Goal: Transaction & Acquisition: Purchase product/service

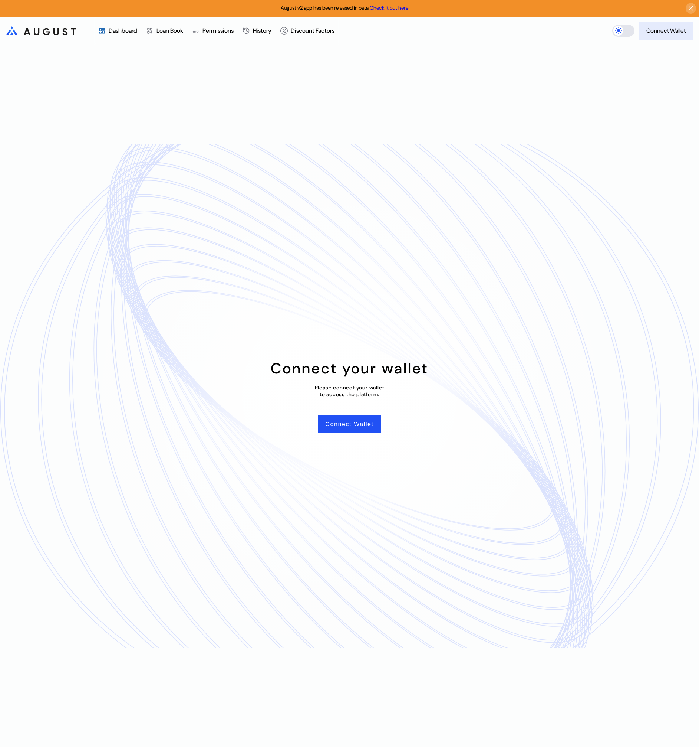
click at [662, 30] on div "Connect Wallet" at bounding box center [666, 31] width 39 height 8
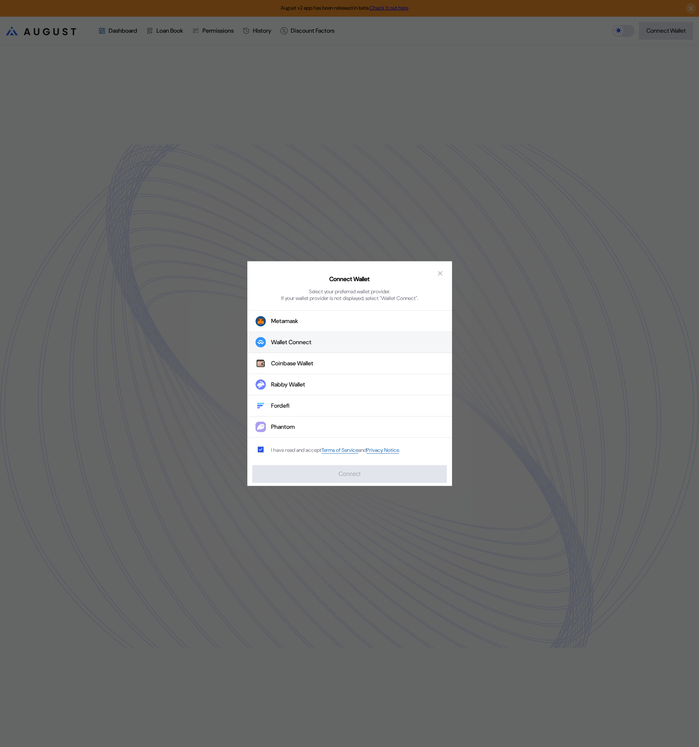
click at [347, 338] on button "Wallet Connect" at bounding box center [349, 342] width 205 height 21
click at [291, 345] on div "Wallet Connect" at bounding box center [291, 342] width 40 height 8
click at [360, 479] on button "Connect" at bounding box center [349, 474] width 194 height 18
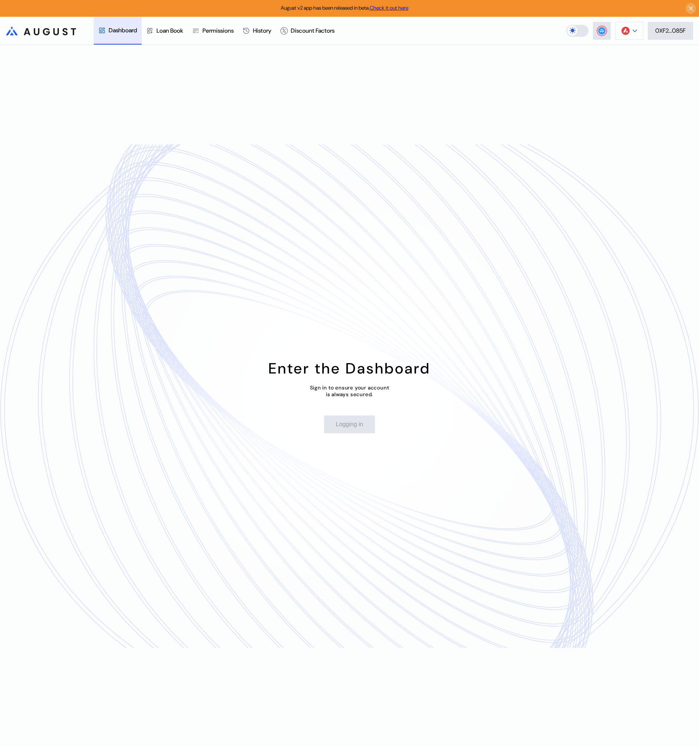
click at [638, 31] on button at bounding box center [630, 31] width 28 height 18
click at [604, 86] on button "Arbitrum One" at bounding box center [606, 88] width 74 height 18
click at [164, 30] on div "Loan Book" at bounding box center [170, 31] width 27 height 8
click at [116, 34] on div "Dashboard" at bounding box center [123, 31] width 29 height 8
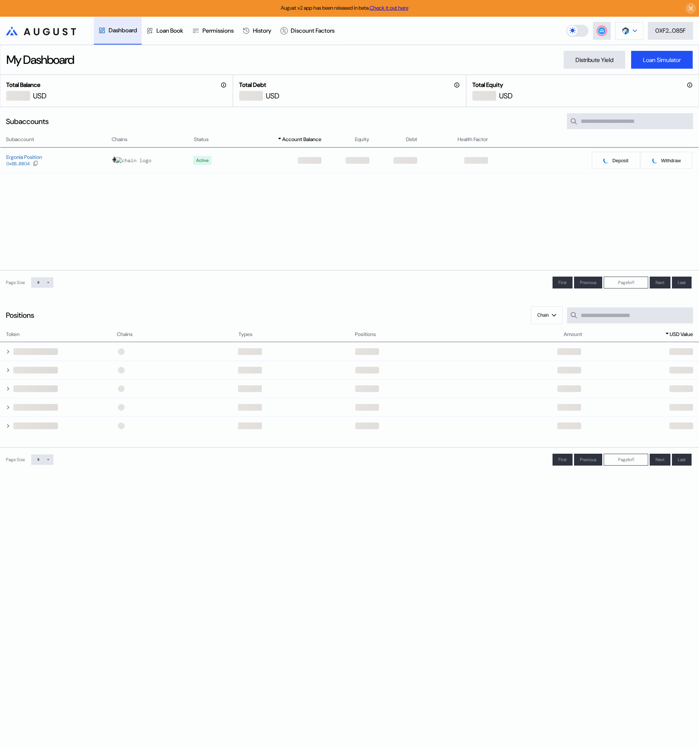
click at [635, 31] on icon at bounding box center [635, 30] width 4 height 3
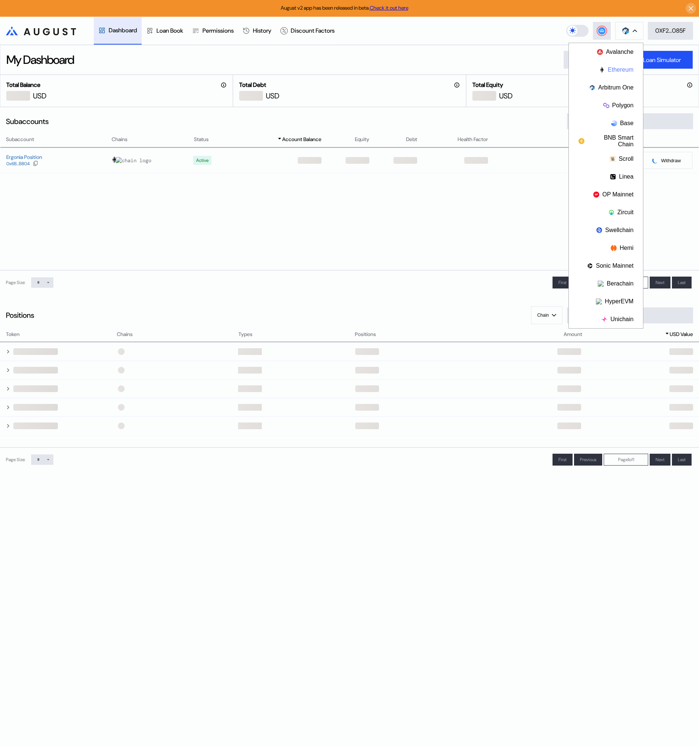
click at [624, 69] on button "Ethereum" at bounding box center [606, 70] width 74 height 18
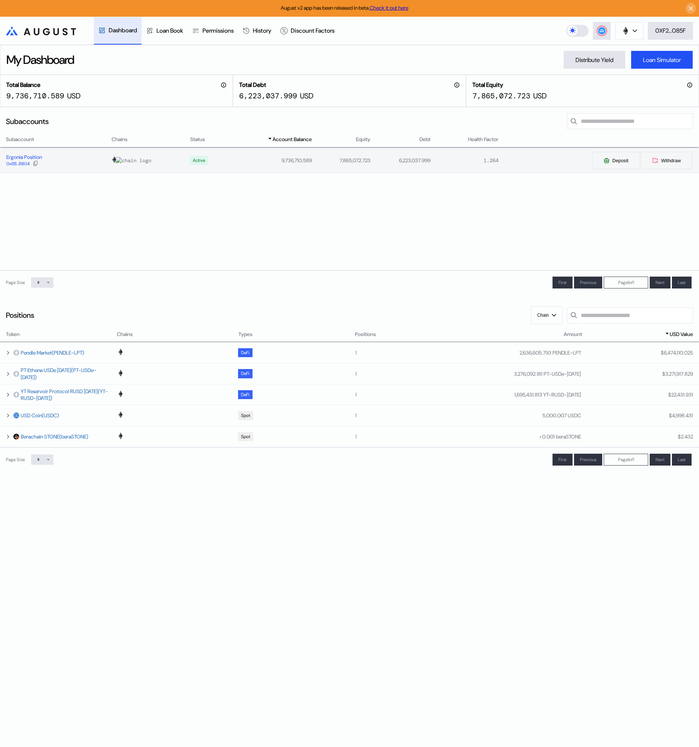
click at [39, 156] on div "Ergonia Position" at bounding box center [24, 157] width 36 height 7
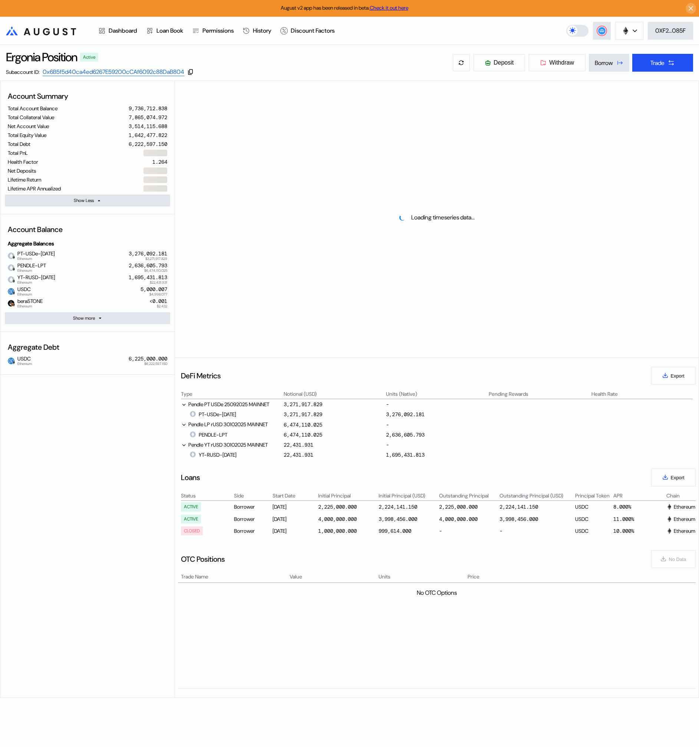
select select "*"
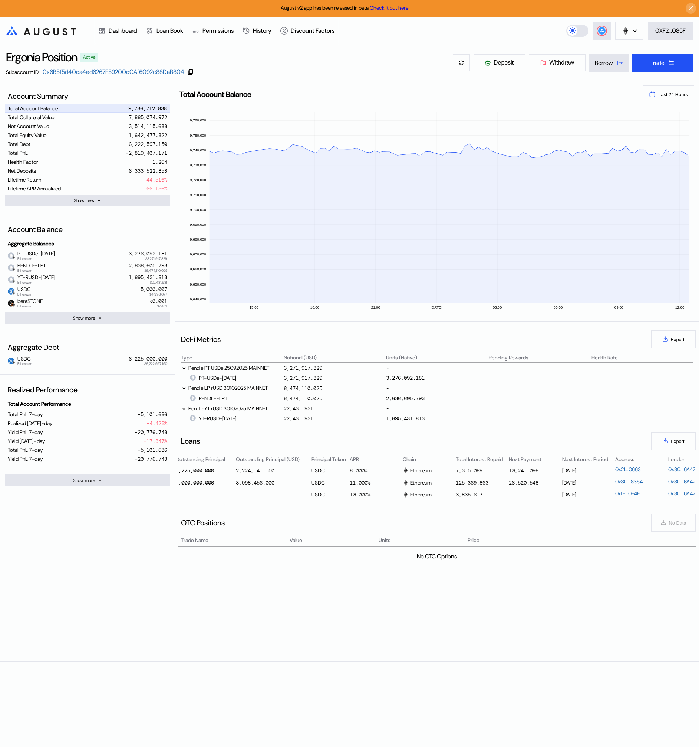
scroll to position [0, 357]
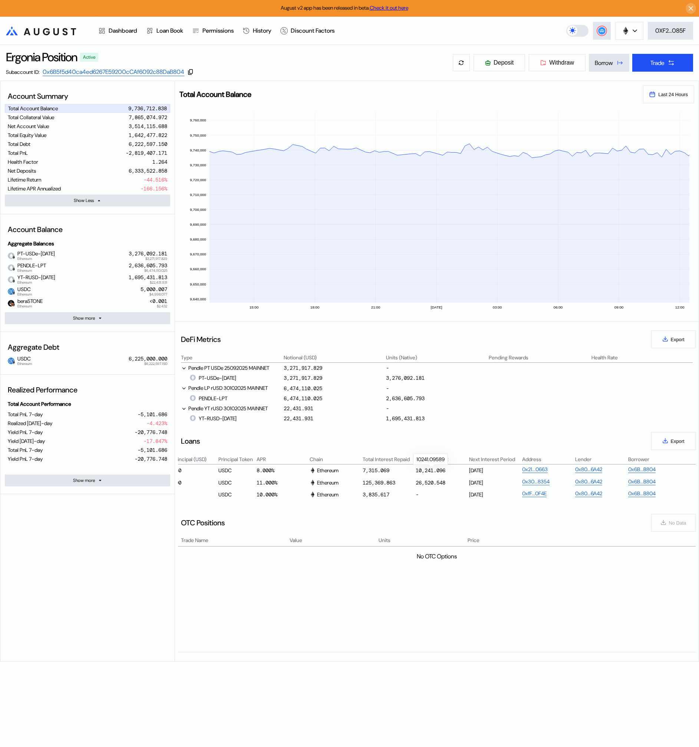
click at [436, 470] on div "10,241.096" at bounding box center [431, 470] width 30 height 7
click at [506, 70] on button "Deposit" at bounding box center [499, 63] width 52 height 18
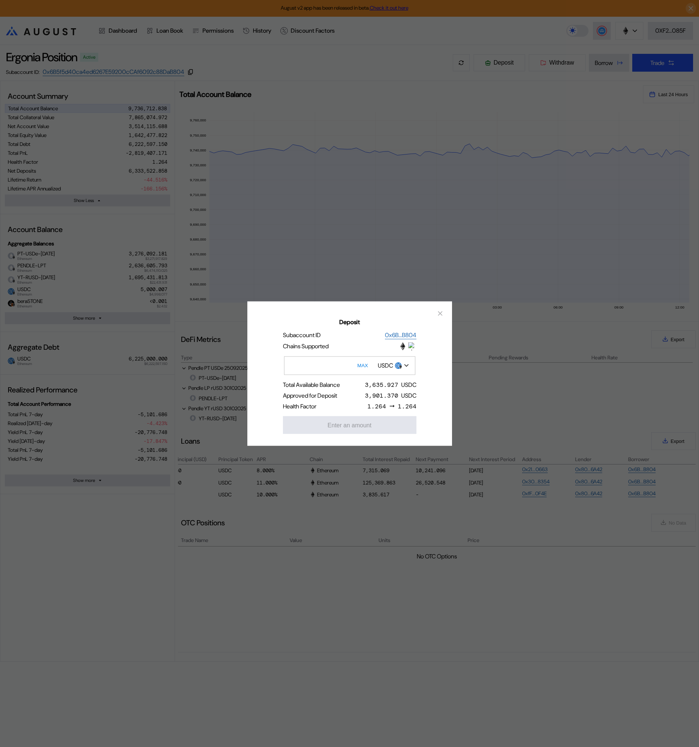
click at [364, 365] on button "MAX" at bounding box center [362, 365] width 15 height 17
type input "**********"
click at [439, 315] on icon "close modal" at bounding box center [440, 313] width 7 height 8
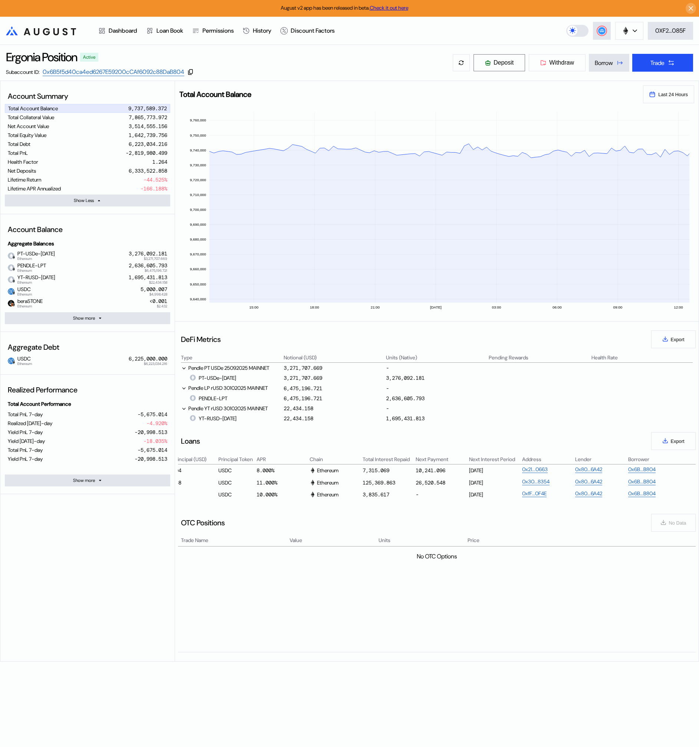
click at [499, 62] on span "Deposit" at bounding box center [504, 62] width 20 height 7
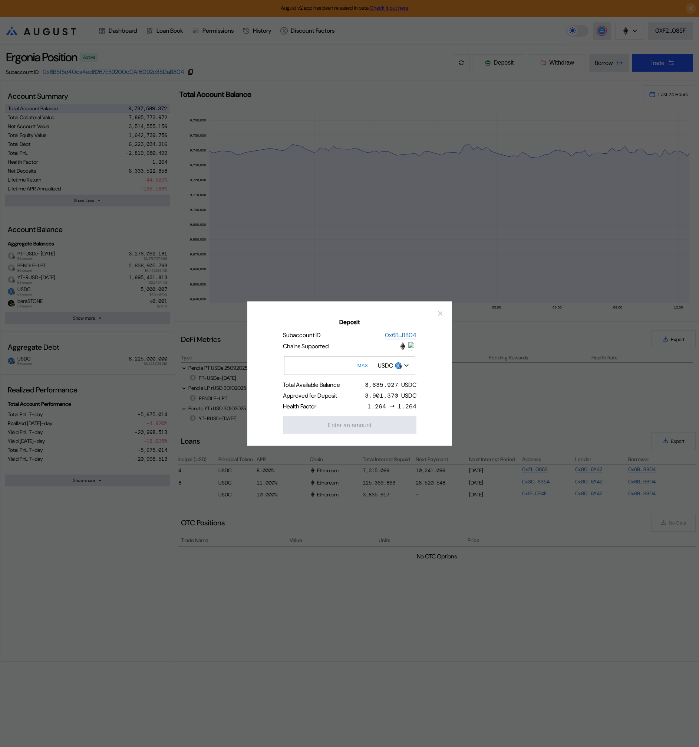
click at [377, 394] on div "3,901.370" at bounding box center [381, 395] width 33 height 8
click at [442, 309] on icon "close modal" at bounding box center [440, 313] width 7 height 8
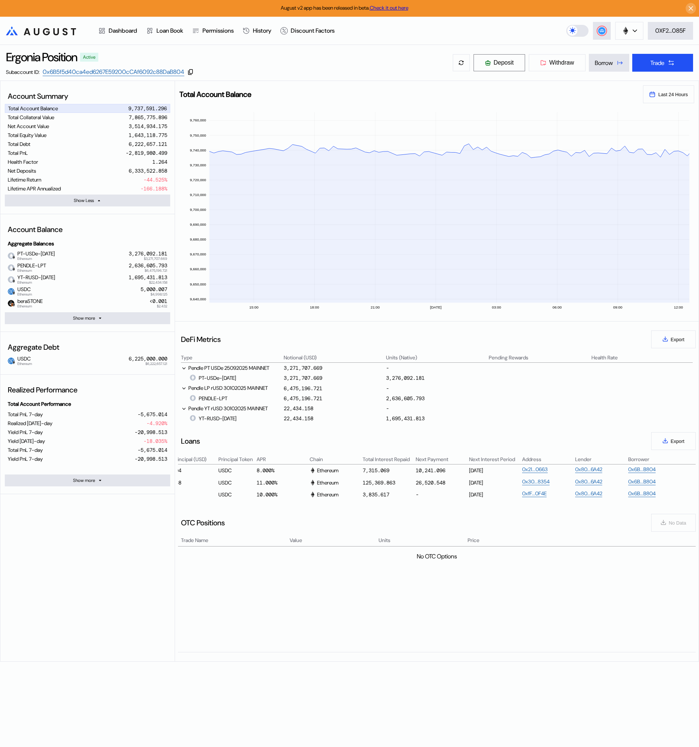
click at [506, 62] on span "Deposit" at bounding box center [504, 62] width 20 height 7
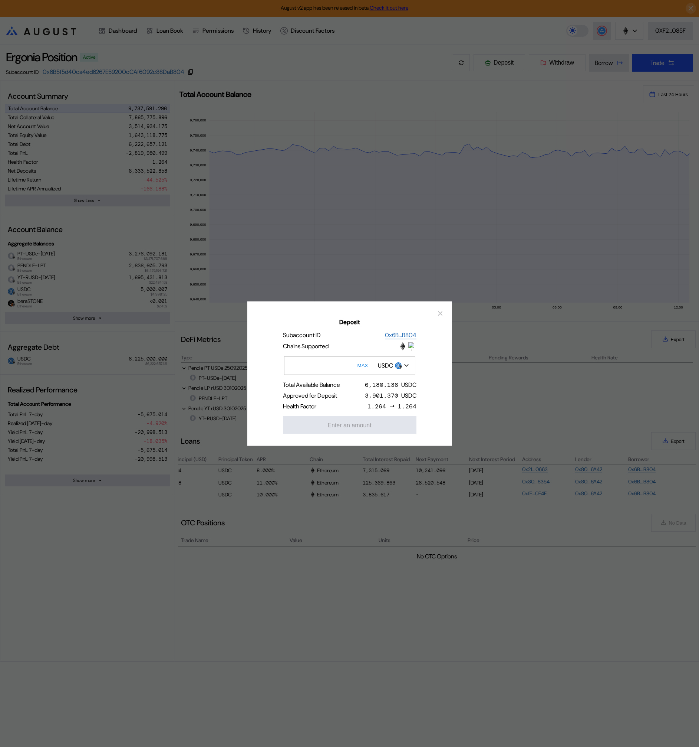
click at [308, 363] on input "Deposit" at bounding box center [349, 365] width 131 height 19
type input "****"
click at [348, 428] on button "Approve" at bounding box center [350, 425] width 134 height 18
click at [385, 394] on div "6,000.000" at bounding box center [381, 395] width 33 height 8
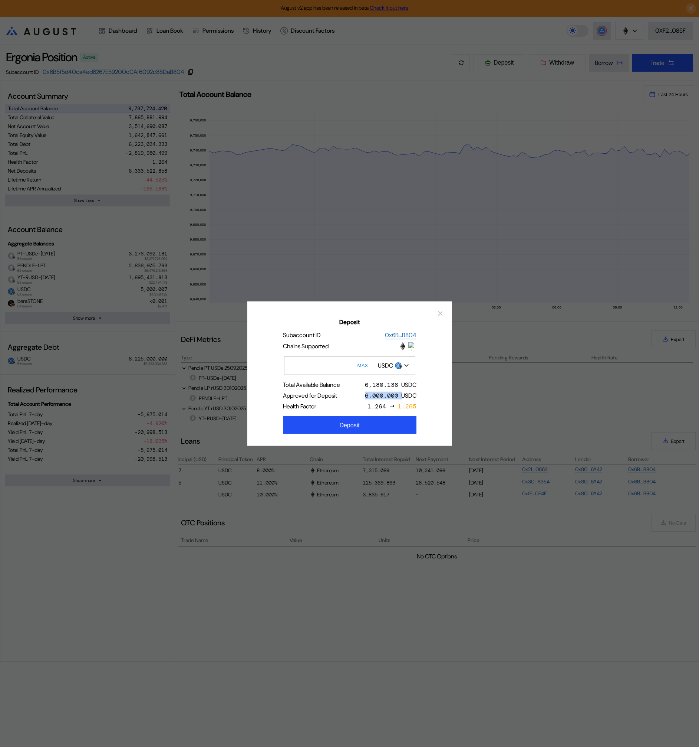
click at [385, 394] on div "6,000.000" at bounding box center [381, 395] width 33 height 8
click at [435, 313] on button "close modal" at bounding box center [441, 313] width 12 height 12
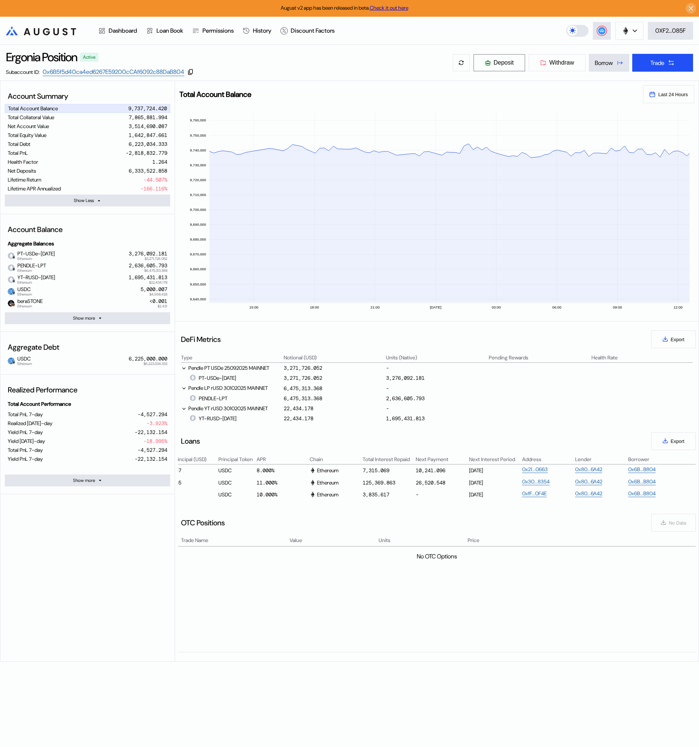
click at [499, 60] on span "Deposit" at bounding box center [504, 62] width 20 height 7
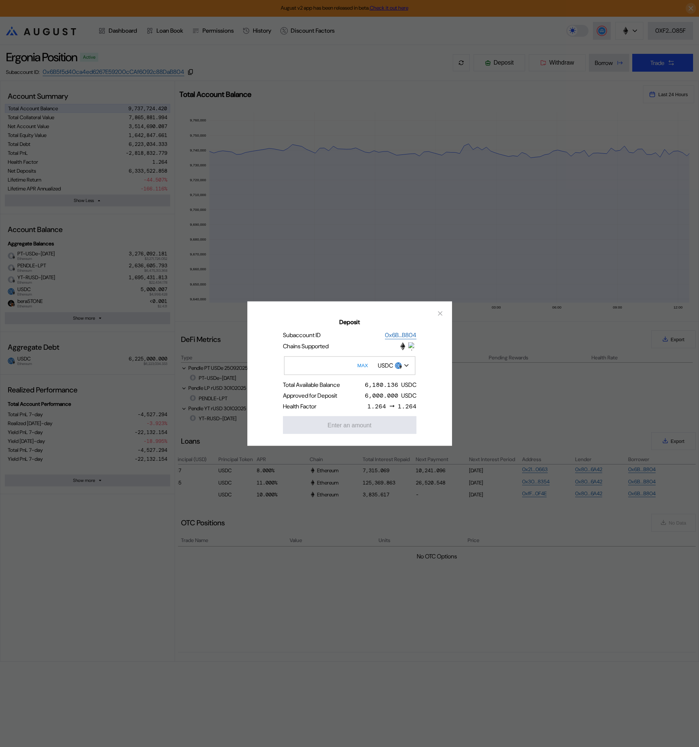
click at [350, 365] on input "Deposit" at bounding box center [349, 365] width 131 height 19
click at [441, 312] on icon "close modal" at bounding box center [440, 313] width 7 height 8
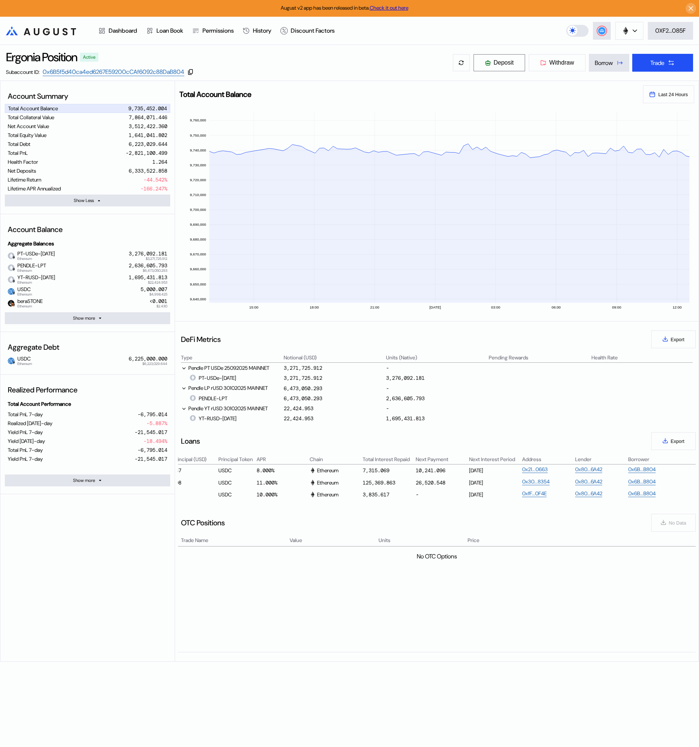
click at [508, 62] on span "Deposit" at bounding box center [504, 62] width 20 height 7
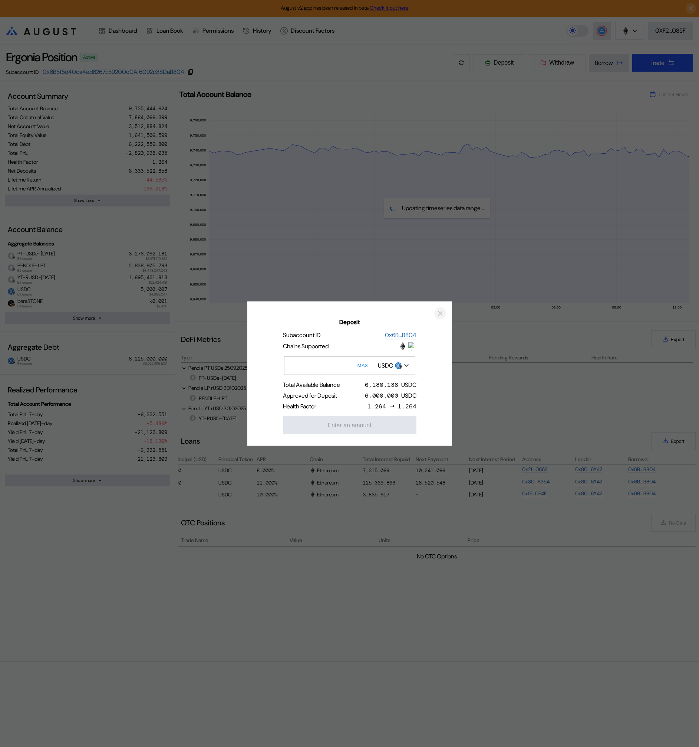
click at [438, 312] on icon "close modal" at bounding box center [440, 313] width 7 height 8
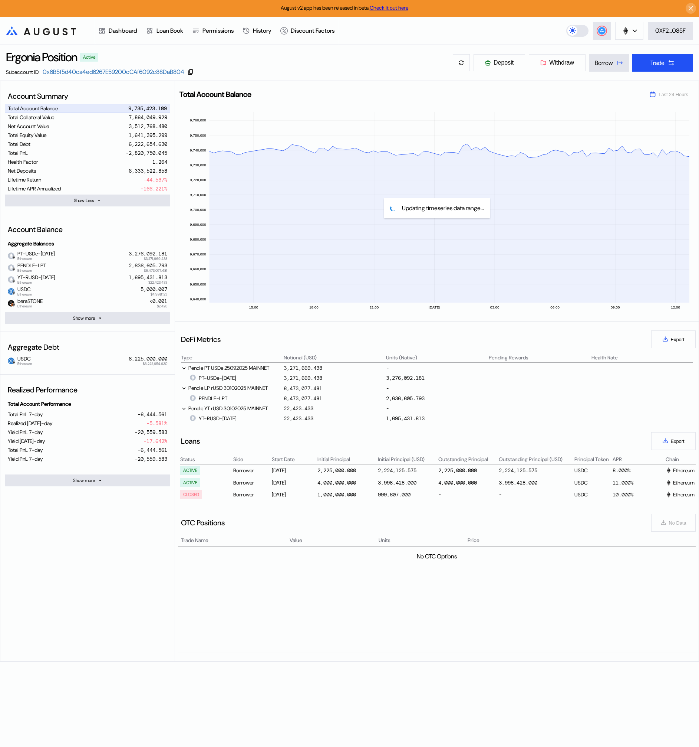
scroll to position [0, 0]
